Goal: Task Accomplishment & Management: Use online tool/utility

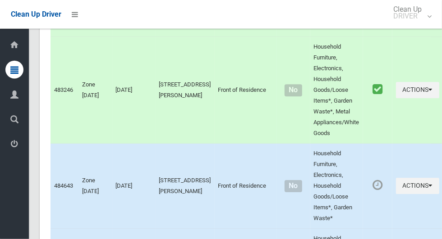
scroll to position [4096, 0]
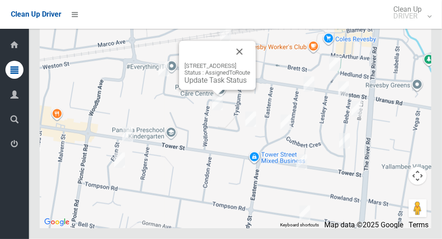
click at [250, 63] on button "Close" at bounding box center [239, 52] width 22 height 22
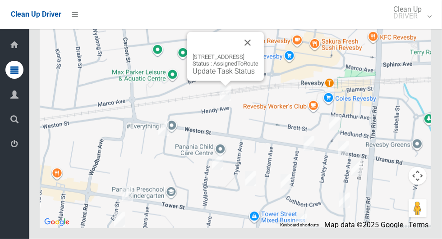
click at [258, 54] on button "Close" at bounding box center [248, 43] width 22 height 22
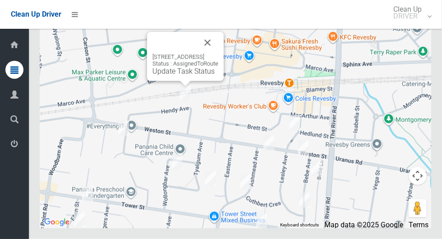
click at [176, 76] on link "Update Task Status" at bounding box center [183, 71] width 62 height 9
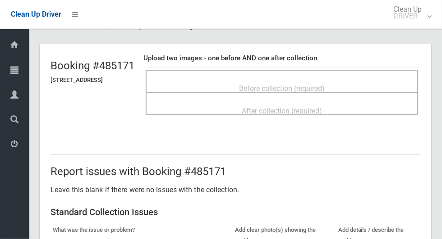
scroll to position [36, 0]
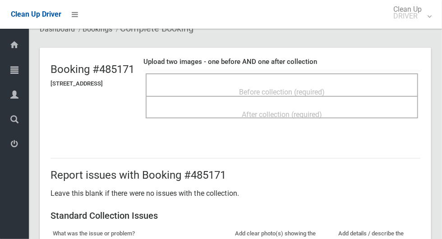
click at [296, 88] on span "Before collection (required)" at bounding box center [282, 92] width 86 height 9
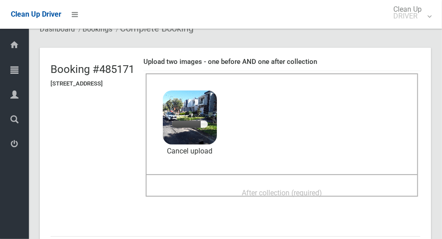
click at [250, 189] on span "After collection (required)" at bounding box center [282, 193] width 80 height 9
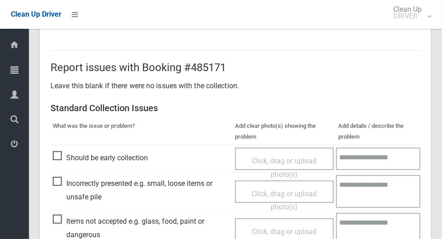
scroll to position [737, 0]
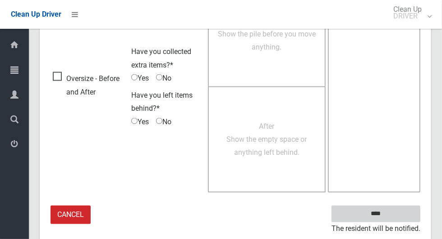
click at [396, 210] on input "****" at bounding box center [375, 214] width 89 height 17
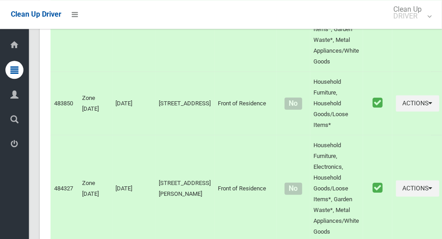
scroll to position [4096, 0]
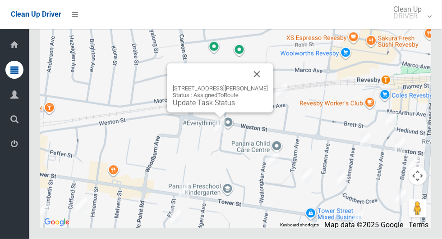
click at [268, 85] on button "Close" at bounding box center [257, 75] width 22 height 22
click at [200, 107] on link "Update Task Status" at bounding box center [204, 103] width 62 height 9
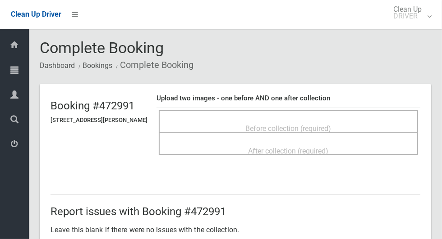
click at [260, 120] on div "Before collection (required)" at bounding box center [288, 128] width 239 height 17
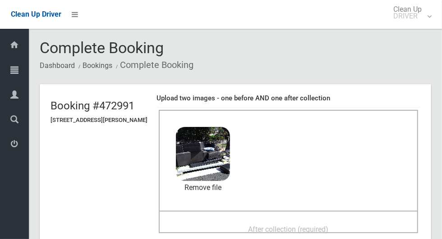
click at [278, 225] on span "After collection (required)" at bounding box center [288, 229] width 80 height 9
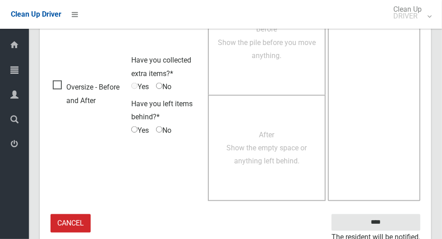
scroll to position [737, 0]
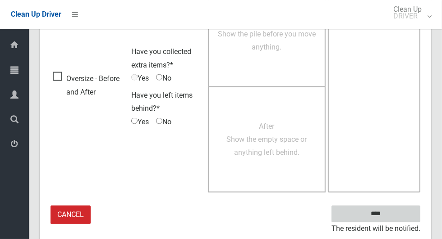
click at [394, 215] on input "****" at bounding box center [375, 214] width 89 height 17
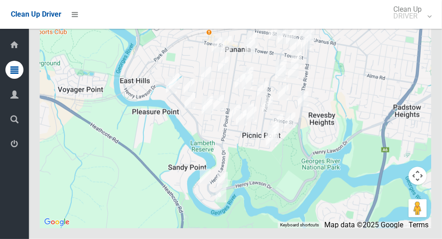
scroll to position [4093, 0]
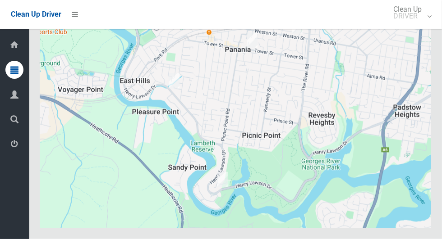
scroll to position [4093, 0]
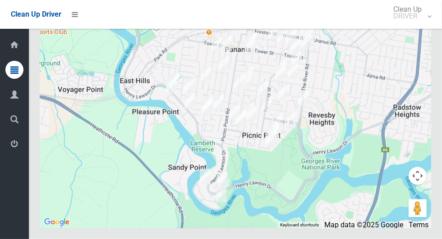
scroll to position [4093, 0]
